Goal: Communication & Community: Answer question/provide support

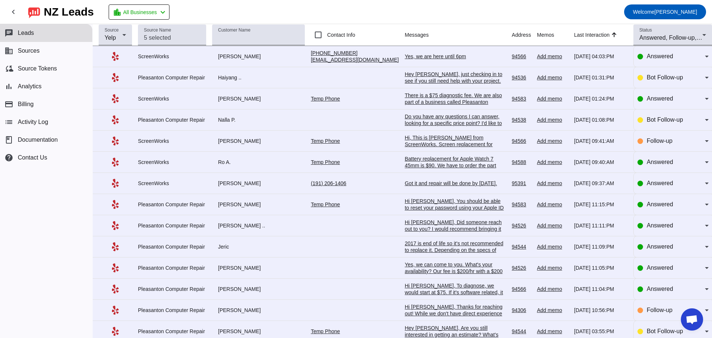
click at [416, 57] on div "Yes, we are here until 6pm" at bounding box center [455, 56] width 101 height 7
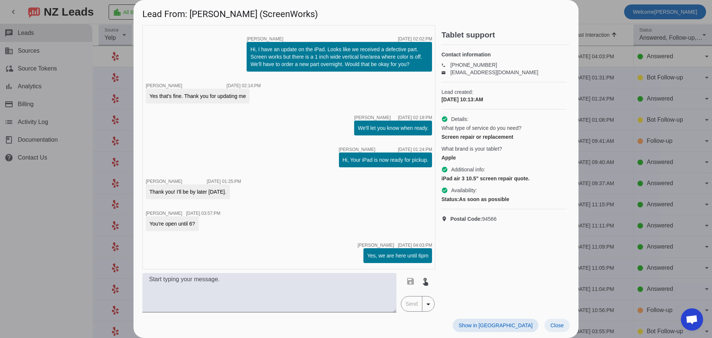
click at [556, 327] on span "Close" at bounding box center [556, 325] width 13 height 6
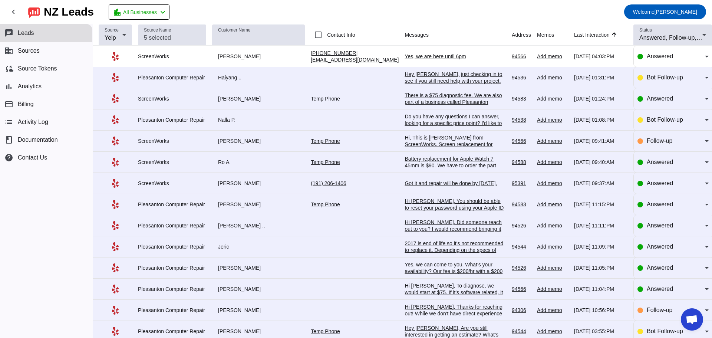
click at [405, 73] on div "Hey [PERSON_NAME], just checking in to see if you still need help with your pro…" at bounding box center [455, 91] width 101 height 40
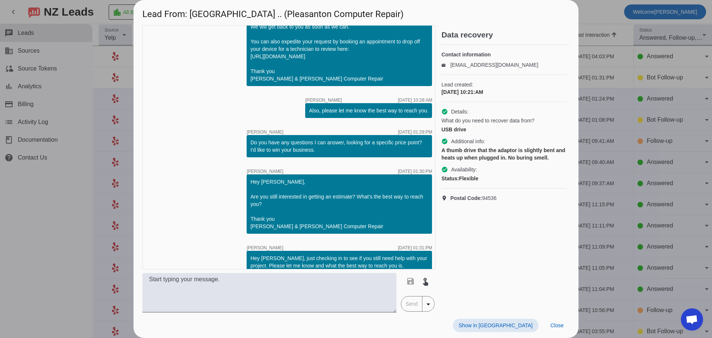
scroll to position [79, 0]
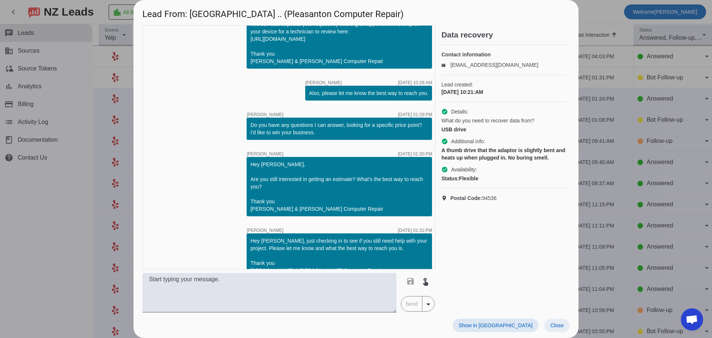
click at [557, 324] on span "Close" at bounding box center [556, 325] width 13 height 6
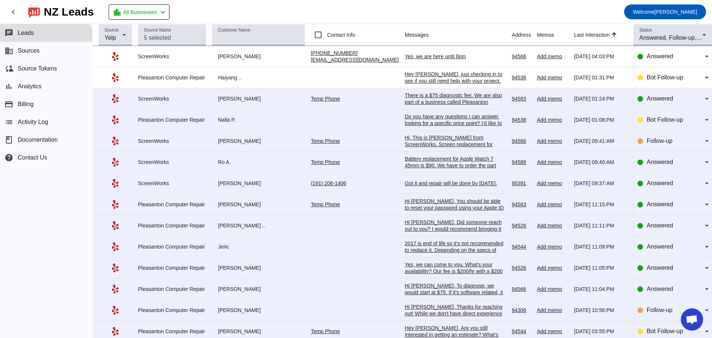
click at [430, 99] on div "There is a $75 diagnostic fee. We are also part of a business called Pleasanton…" at bounding box center [455, 108] width 101 height 33
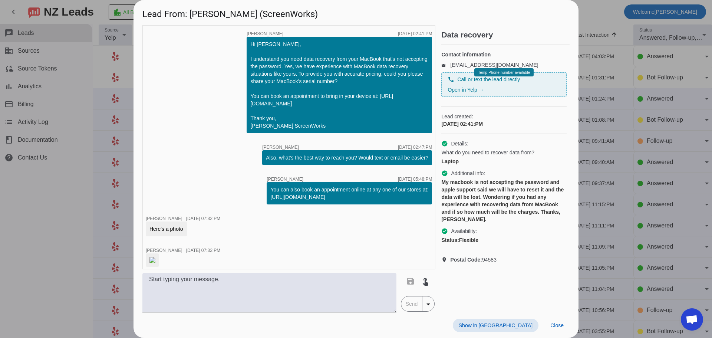
scroll to position [91, 0]
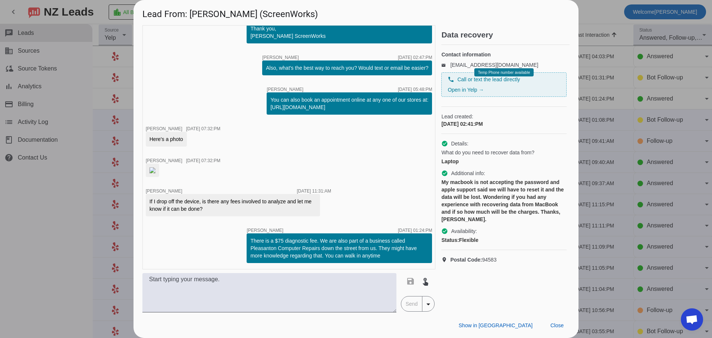
click at [155, 173] on img at bounding box center [152, 170] width 6 height 6
click at [558, 326] on span "Close" at bounding box center [556, 325] width 13 height 6
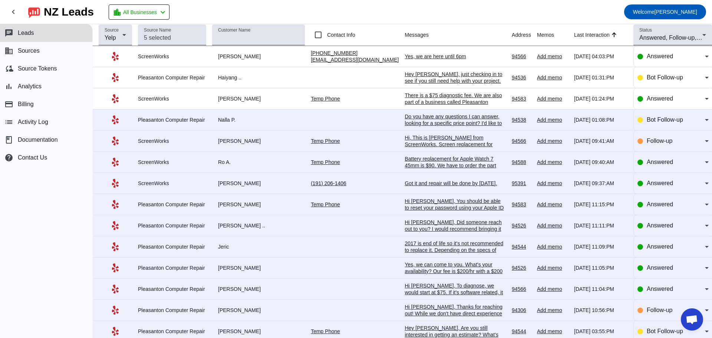
click at [405, 164] on div "Battery replacement for Apple Watch 7 45mm is $90. We have to order the part an…" at bounding box center [455, 178] width 101 height 47
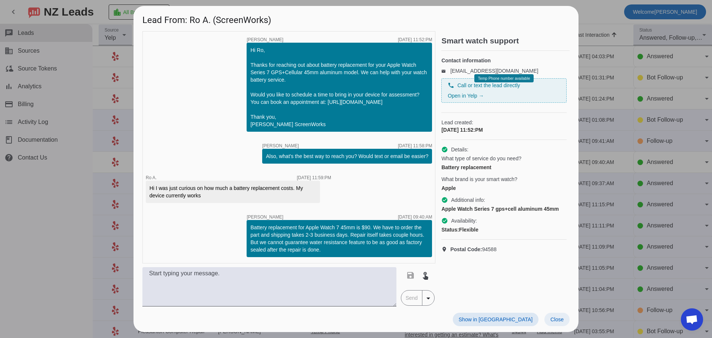
click at [566, 325] on span at bounding box center [557, 319] width 25 height 13
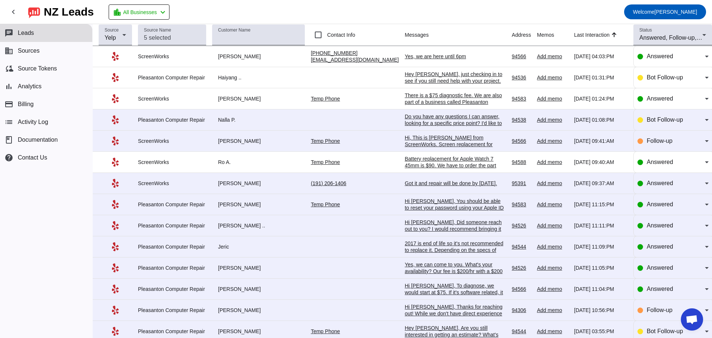
click at [405, 186] on div "Got it and repair will be done by [DATE]." at bounding box center [455, 183] width 101 height 7
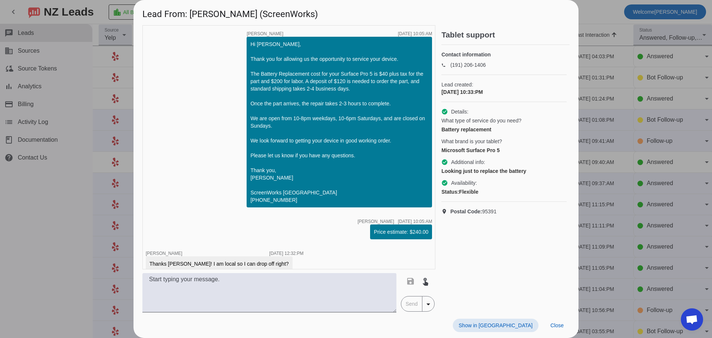
scroll to position [921, 0]
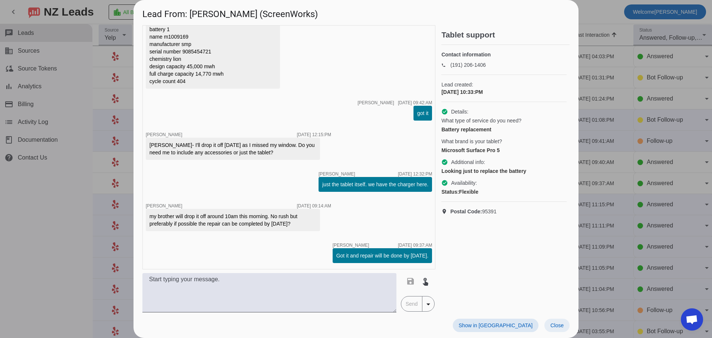
click at [562, 325] on span "Close" at bounding box center [556, 325] width 13 height 6
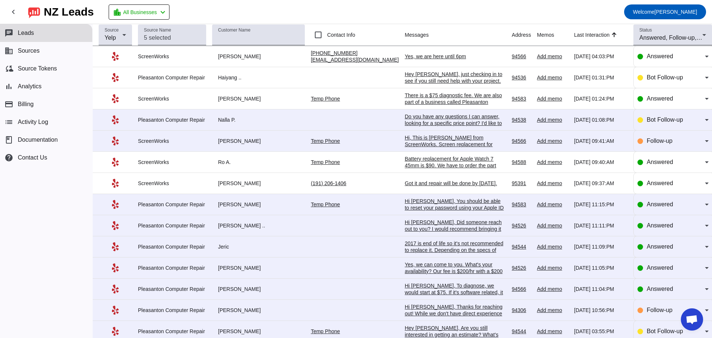
click at [439, 212] on div "Hi [PERSON_NAME], You should be able to reset your password using your Apple ID…" at bounding box center [455, 218] width 101 height 40
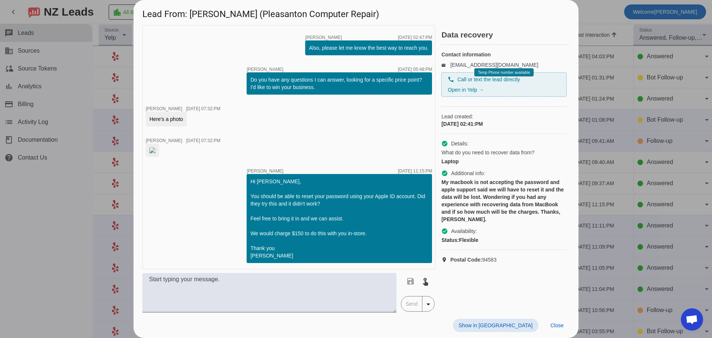
scroll to position [185, 0]
click at [557, 326] on span "Close" at bounding box center [556, 325] width 13 height 6
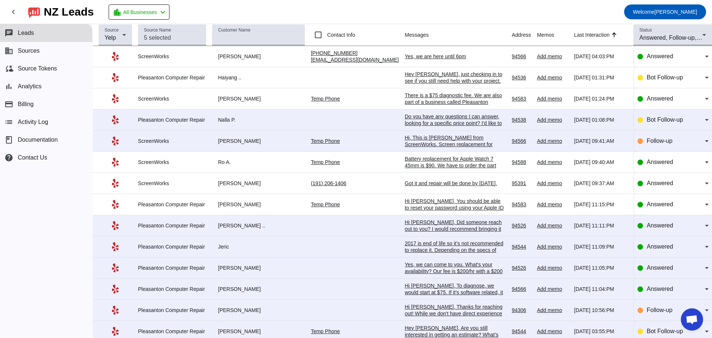
click at [420, 230] on div "Hi [PERSON_NAME], Did someone reach out to you? I would recommend bringing it i…" at bounding box center [455, 242] width 101 height 47
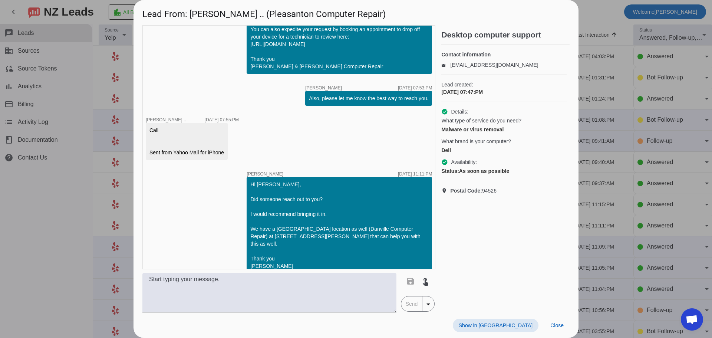
scroll to position [85, 0]
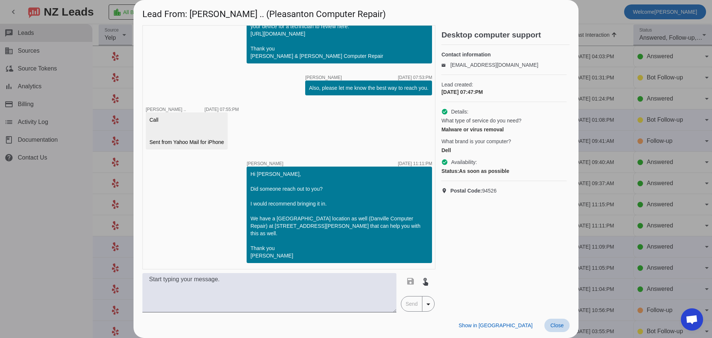
click at [562, 328] on span "Close" at bounding box center [556, 325] width 13 height 6
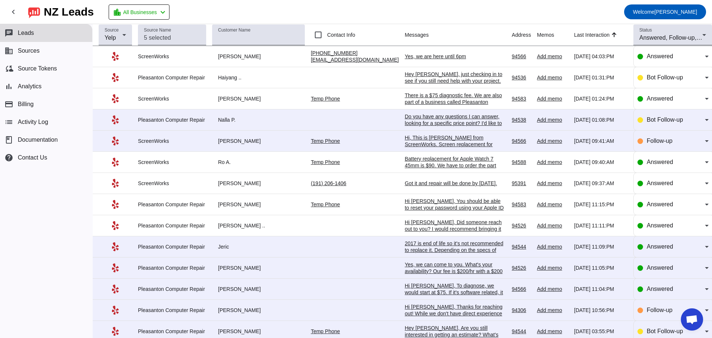
click at [427, 251] on div "2017 is end of life so it's not recommended to replace it. Depending on the spe…" at bounding box center [455, 270] width 101 height 60
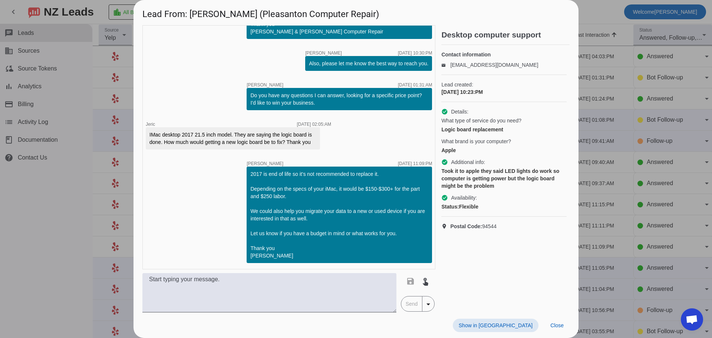
scroll to position [124, 0]
click at [562, 325] on span "Close" at bounding box center [556, 325] width 13 height 6
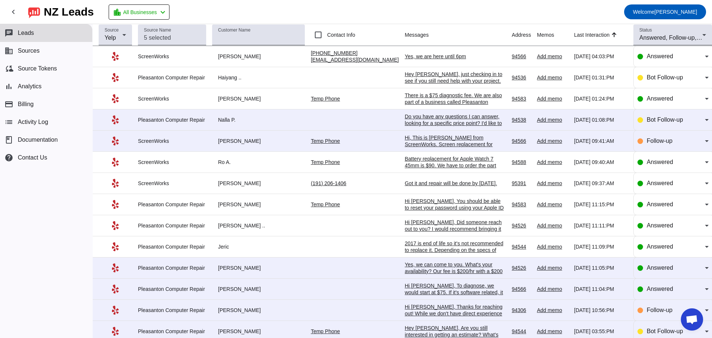
click at [435, 273] on div "Yes, we can come to you. What's your availability? Our fee is $200/hr with a $2…" at bounding box center [455, 271] width 101 height 20
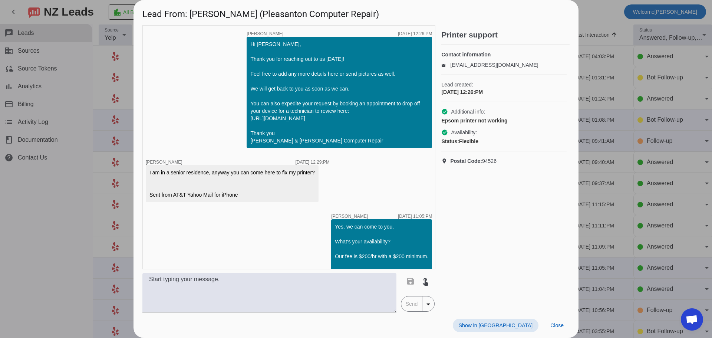
scroll to position [38, 0]
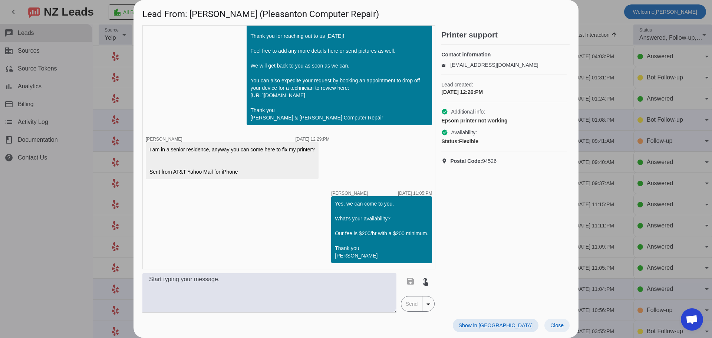
click at [560, 324] on span "Close" at bounding box center [556, 325] width 13 height 6
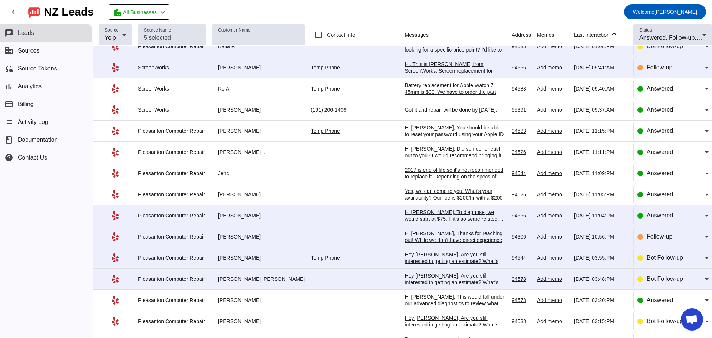
scroll to position [74, 0]
click at [405, 218] on div "Hi [PERSON_NAME], To diagnose, we would start at $75. If it's software related,…" at bounding box center [455, 234] width 101 height 53
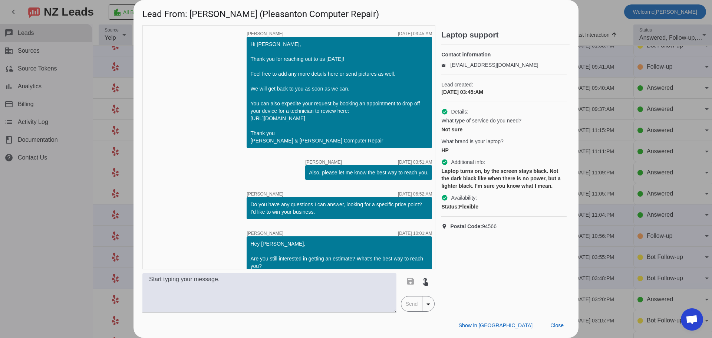
scroll to position [208, 0]
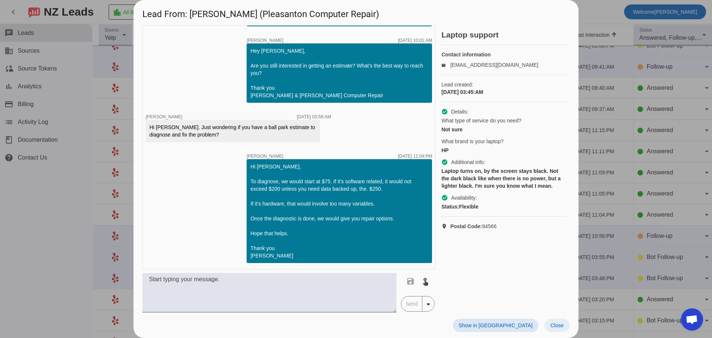
click at [555, 327] on span "Close" at bounding box center [556, 325] width 13 height 6
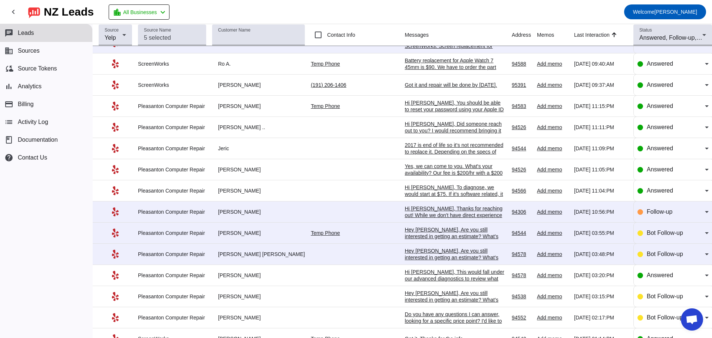
scroll to position [111, 0]
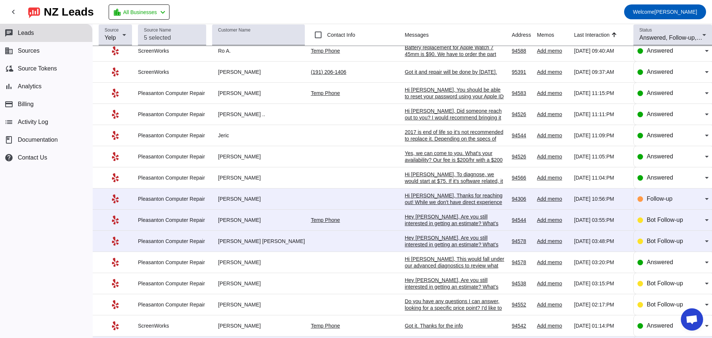
click at [432, 273] on div "Hi [PERSON_NAME], This would fall under our advanced diagnostics to review what…" at bounding box center [455, 272] width 101 height 33
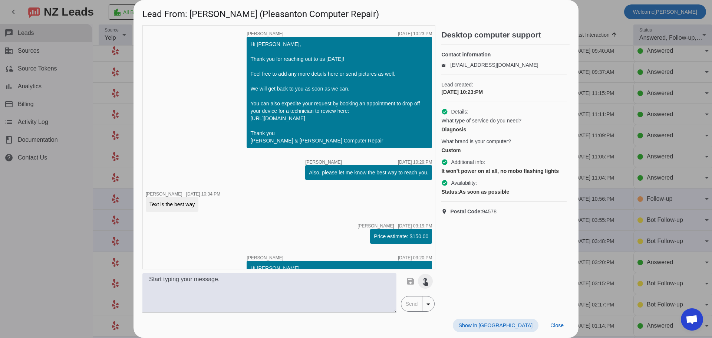
scroll to position [79, 0]
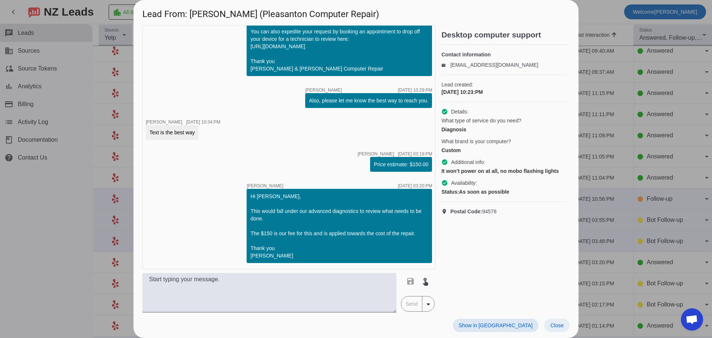
click at [555, 329] on span at bounding box center [557, 325] width 25 height 13
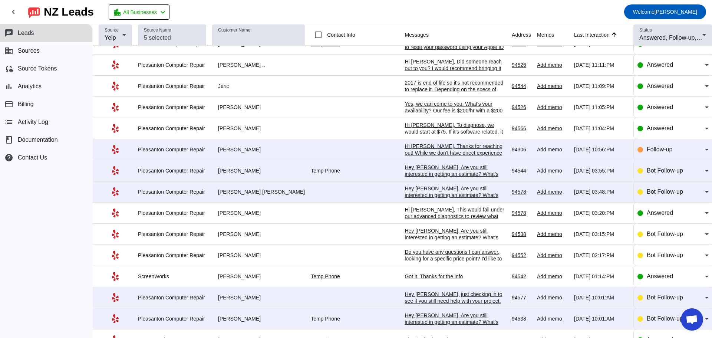
scroll to position [223, 0]
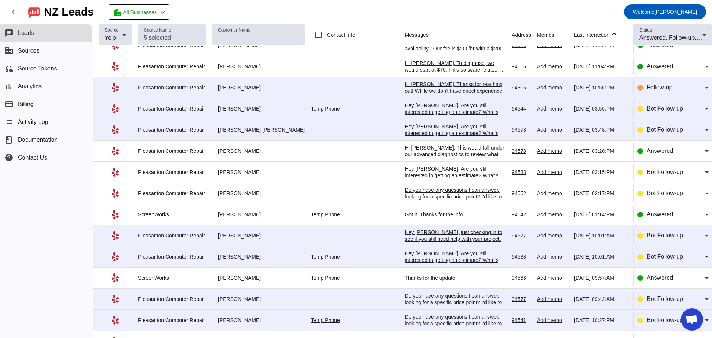
click at [405, 281] on div "Thanks for the update!" at bounding box center [455, 277] width 101 height 7
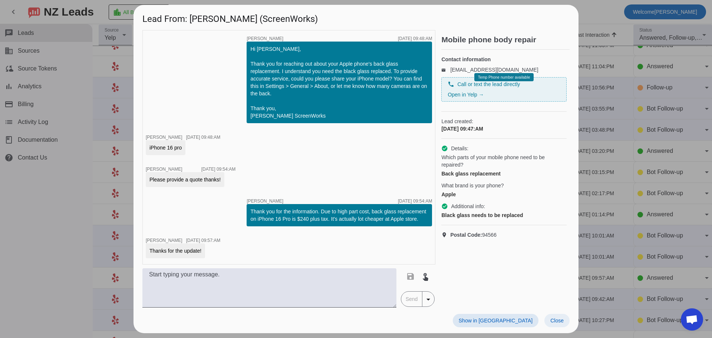
click at [564, 326] on span at bounding box center [557, 320] width 25 height 13
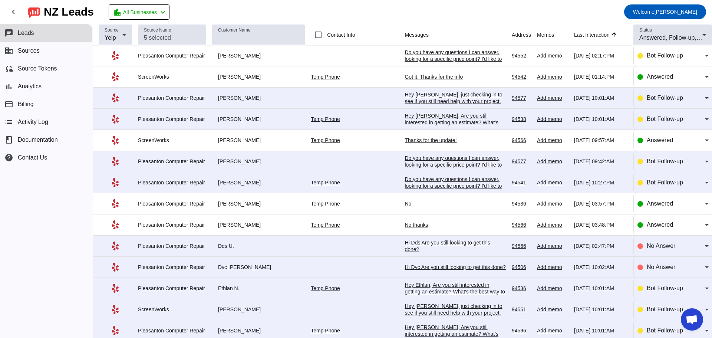
scroll to position [371, 0]
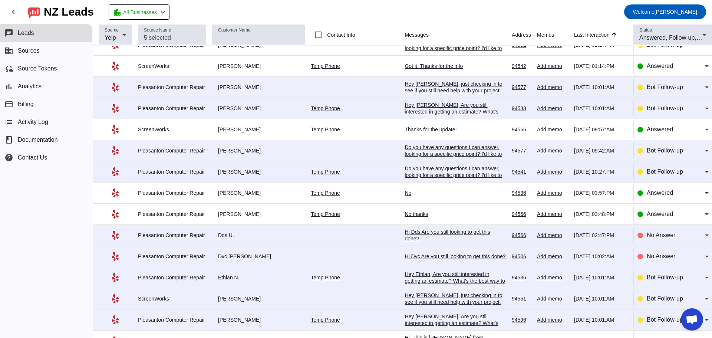
click at [405, 217] on div "No thanks" at bounding box center [455, 214] width 101 height 7
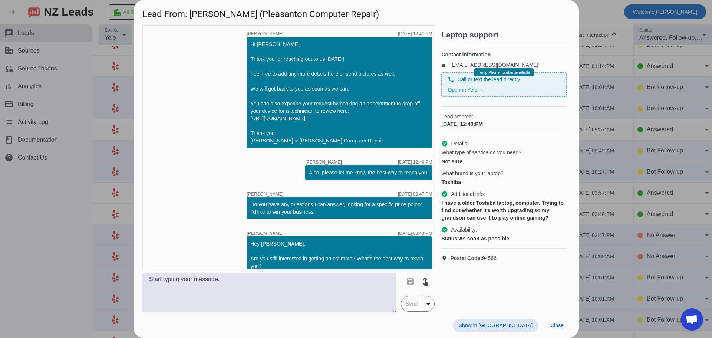
scroll to position [79, 0]
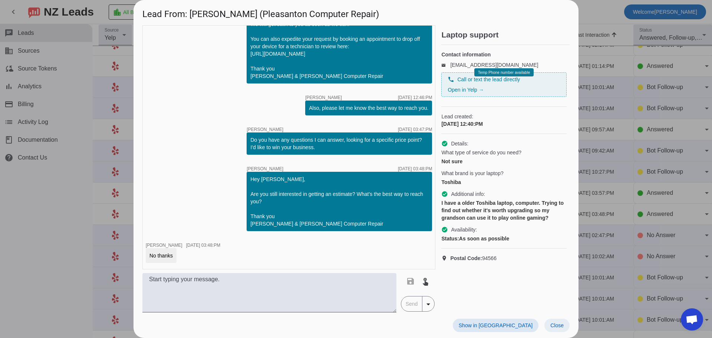
click at [553, 325] on span "Close" at bounding box center [556, 325] width 13 height 6
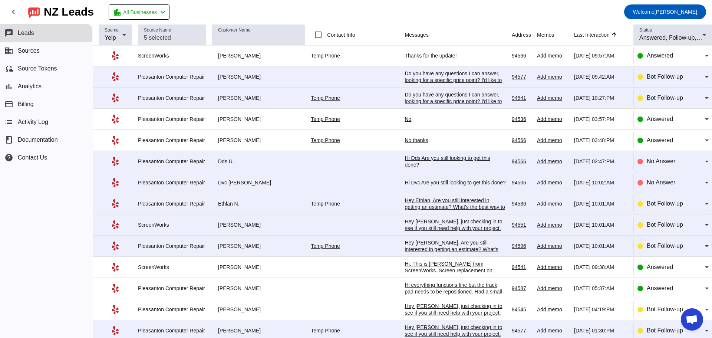
scroll to position [445, 0]
click at [431, 274] on div "Hi, This is [PERSON_NAME] from ScreenWorks. Screen replacement on Galaxy Note 2…" at bounding box center [455, 280] width 101 height 40
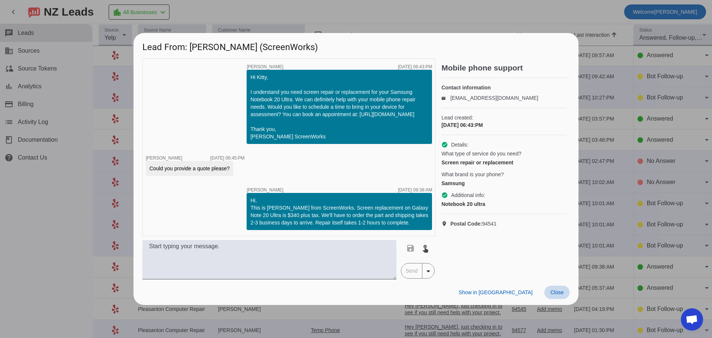
click at [555, 295] on span "Close" at bounding box center [556, 292] width 13 height 6
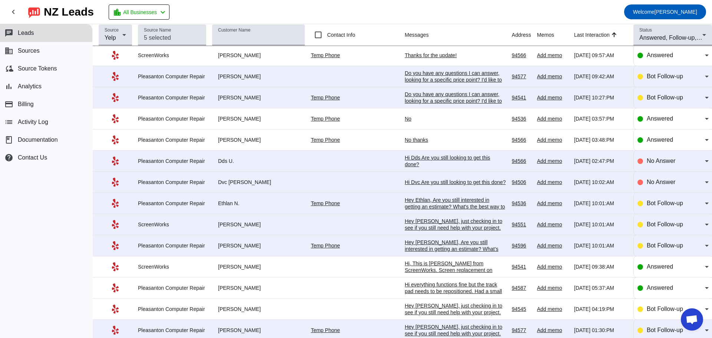
click at [434, 302] on div "Hi everything functions fine but the track pad needs to be repositioned. Had a …" at bounding box center [455, 297] width 101 height 33
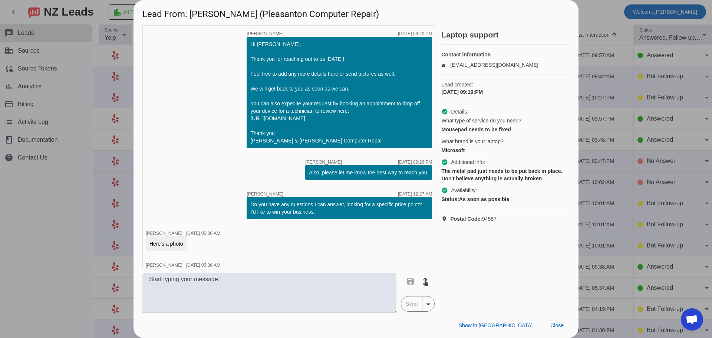
scroll to position [136, 0]
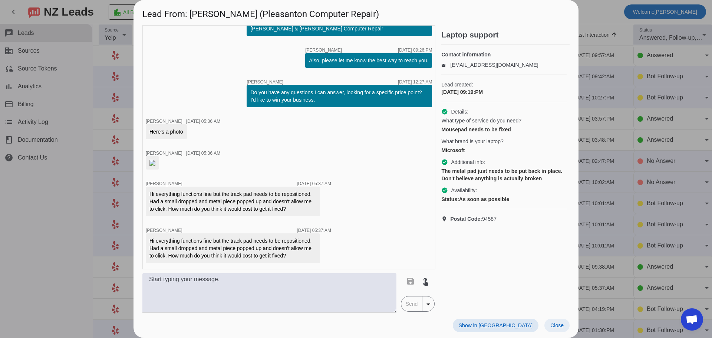
click at [566, 327] on span at bounding box center [557, 325] width 25 height 13
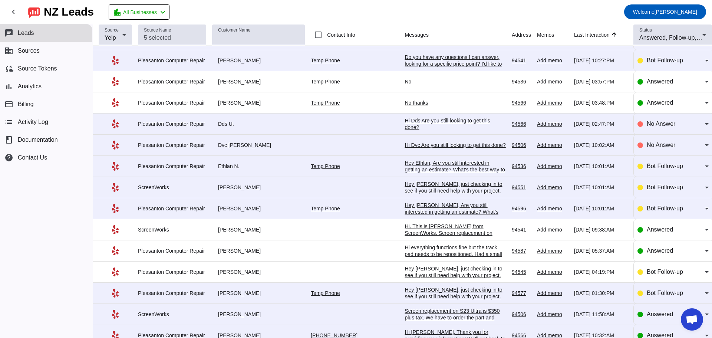
scroll to position [556, 0]
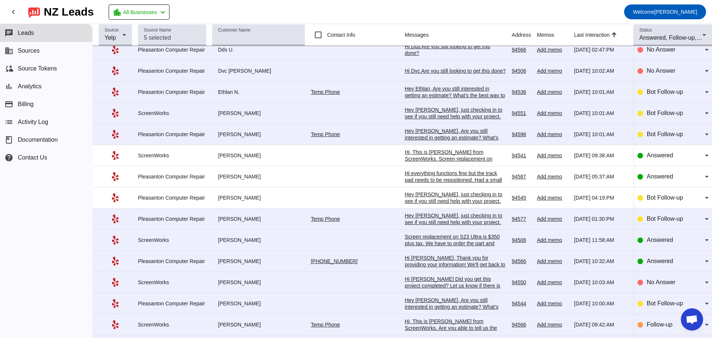
click at [405, 253] on div "Screen replacement on S23 Ultra is $350 plus tax. We have to order the part and…" at bounding box center [455, 243] width 101 height 20
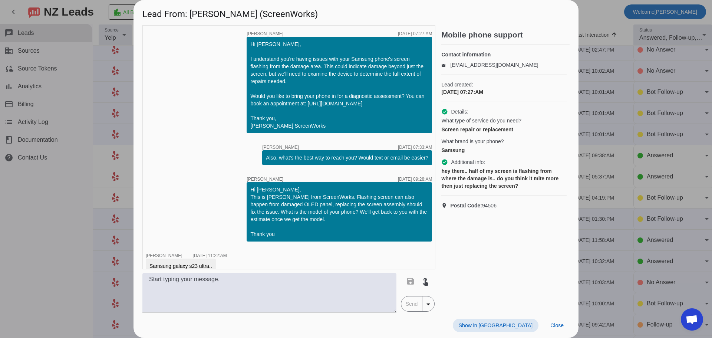
scroll to position [57, 0]
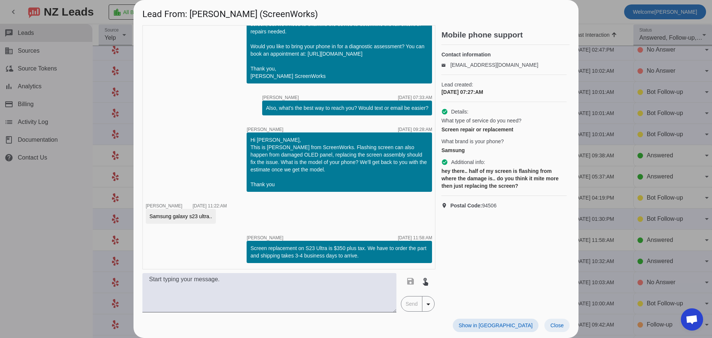
click at [556, 326] on span "Close" at bounding box center [556, 325] width 13 height 6
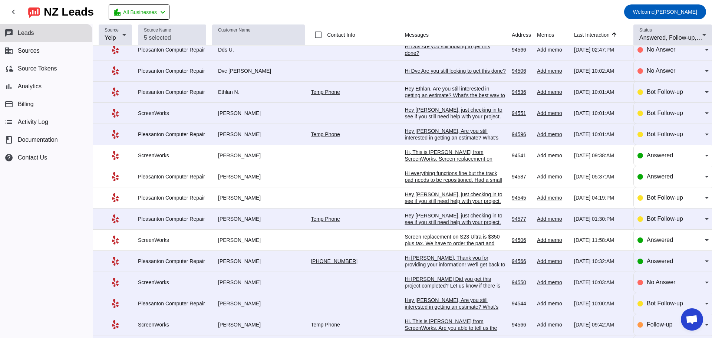
click at [427, 274] on div "Hi [PERSON_NAME], Thank you for providing your information! We'll get back to y…" at bounding box center [455, 264] width 101 height 20
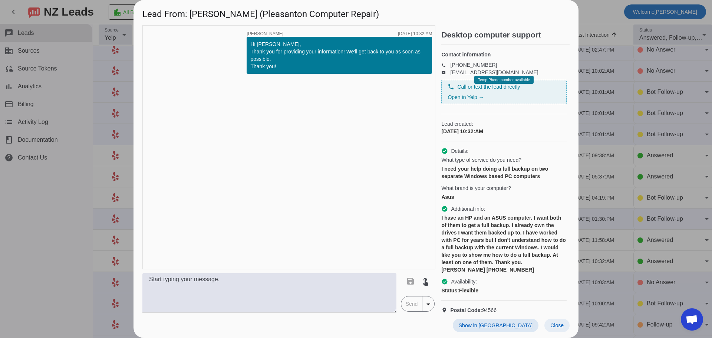
click at [553, 326] on span "Close" at bounding box center [556, 325] width 13 height 6
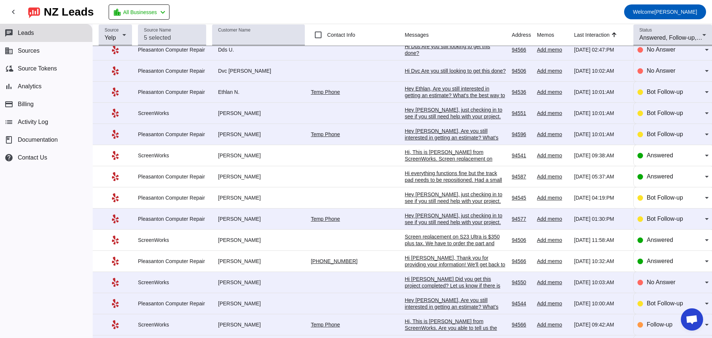
click at [454, 272] on div "Hi [PERSON_NAME], Thank you for providing your information! We'll get back to y…" at bounding box center [455, 264] width 101 height 20
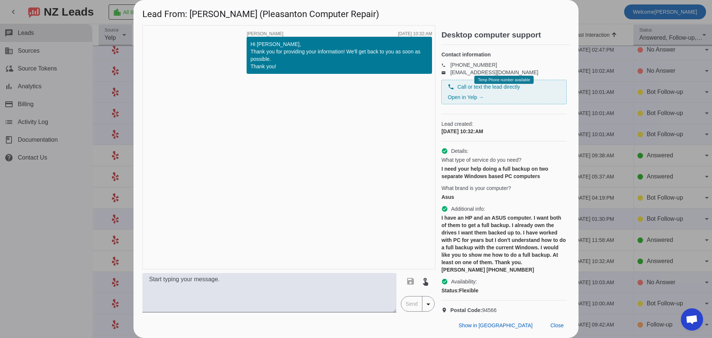
scroll to position [20, 0]
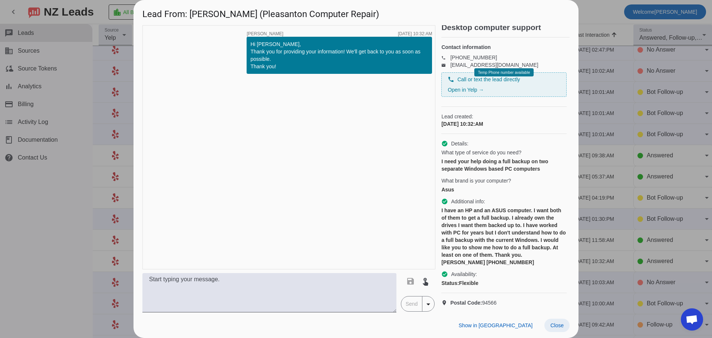
click at [559, 327] on span "Close" at bounding box center [556, 325] width 13 height 6
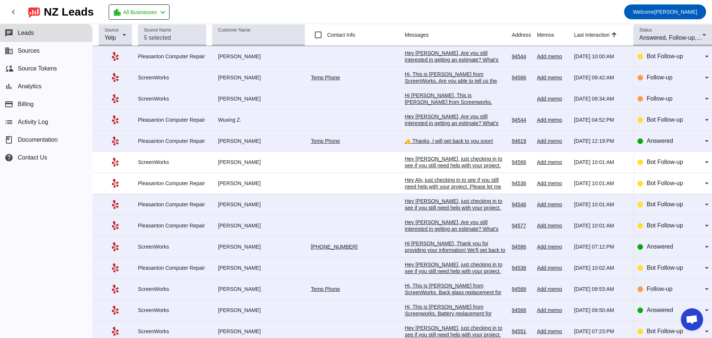
scroll to position [821, 0]
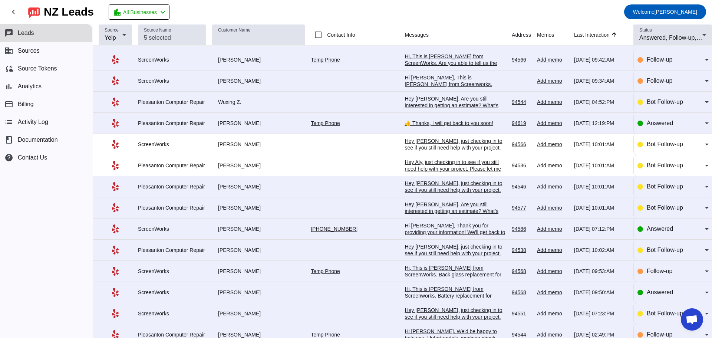
click at [405, 249] on div "Hi [PERSON_NAME], Thank you for providing your information! We'll get back to y…" at bounding box center [455, 235] width 101 height 27
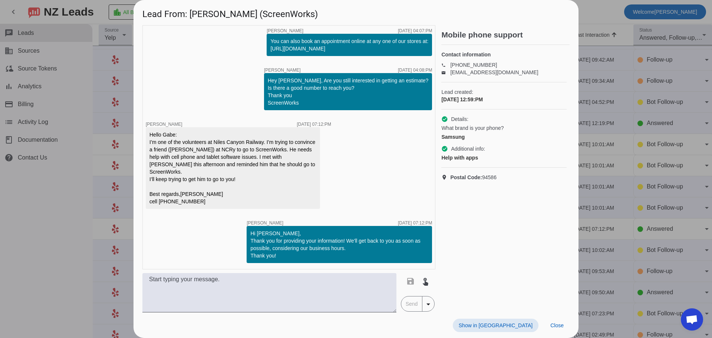
scroll to position [141, 0]
click at [560, 323] on span "Close" at bounding box center [556, 325] width 13 height 6
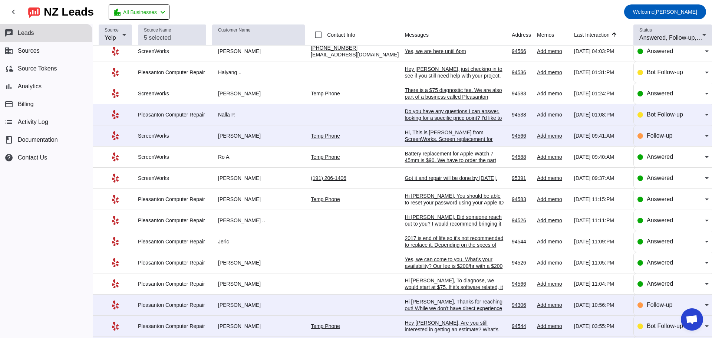
scroll to position [0, 0]
